Goal: Check status: Check status

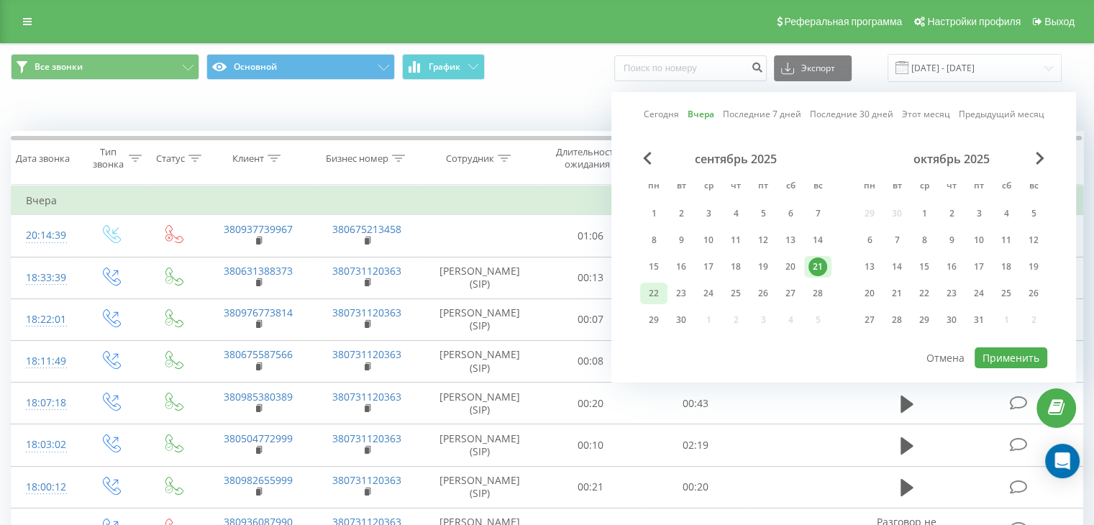
click at [644, 291] on div "22" at bounding box center [653, 293] width 19 height 19
click at [1028, 360] on button "Применить" at bounding box center [1011, 357] width 73 height 21
type input "[DATE] - [DATE]"
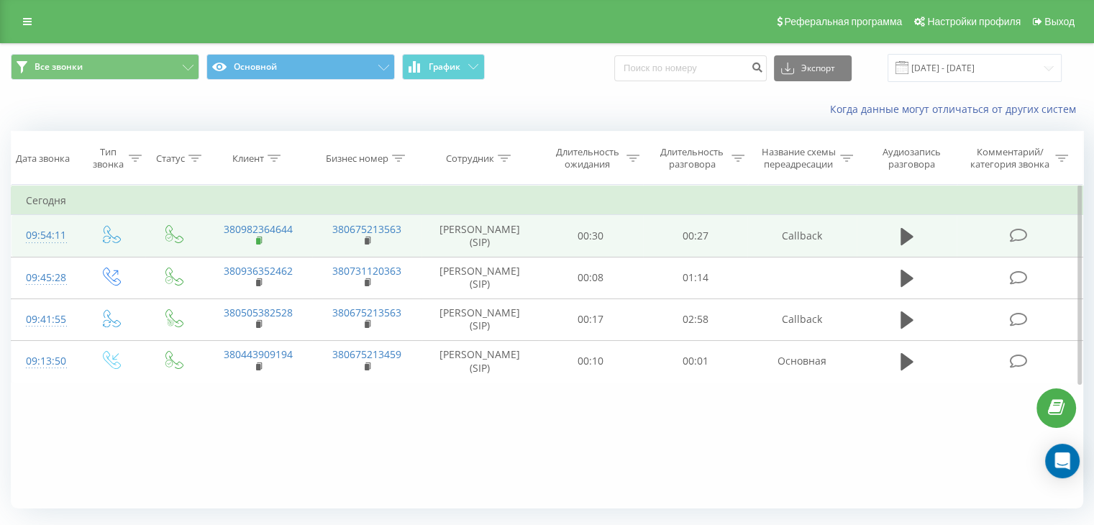
click at [257, 246] on icon at bounding box center [260, 241] width 8 height 10
